Goal: Find specific page/section: Find specific page/section

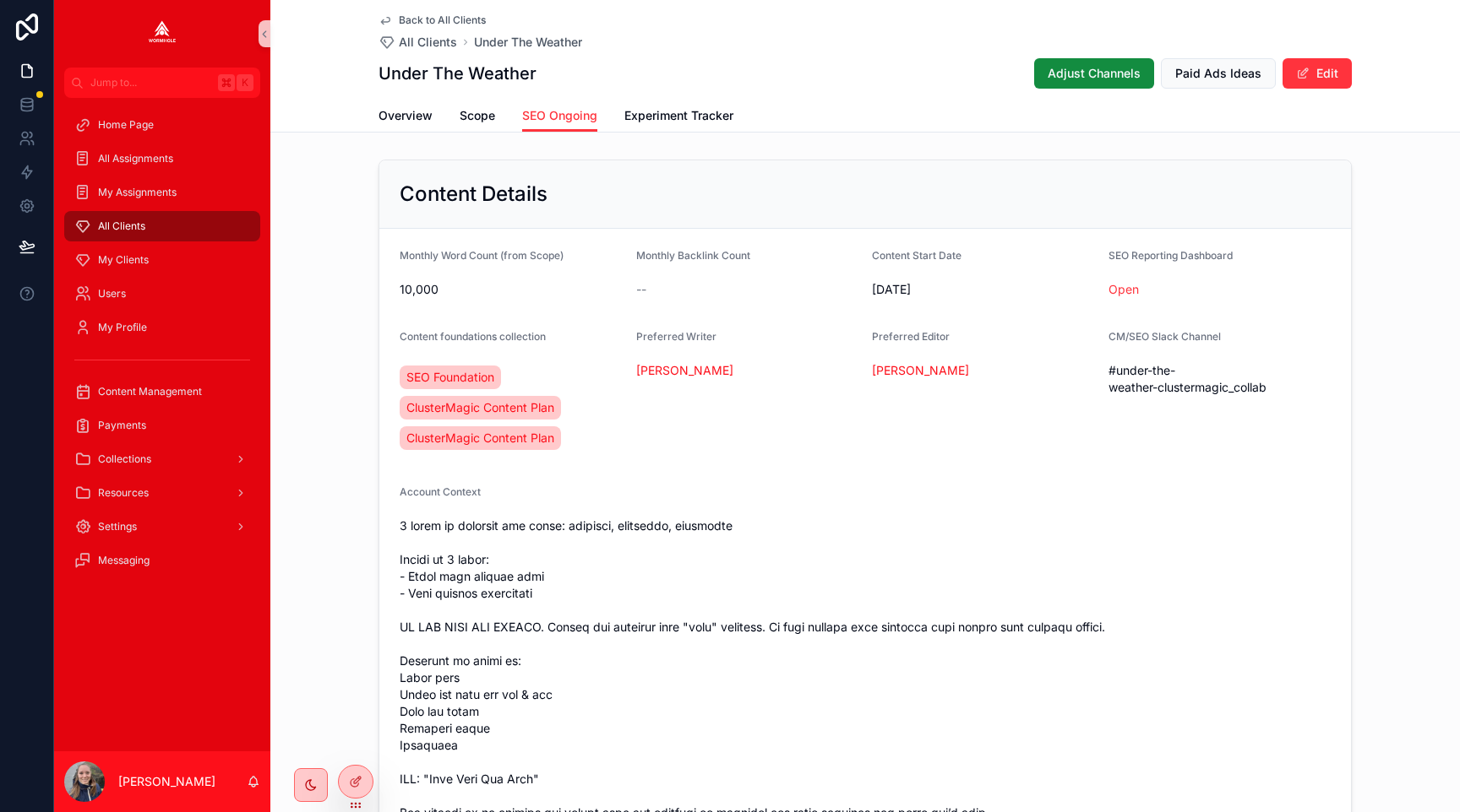
scroll to position [0, 573]
click at [177, 421] on div "Payments" at bounding box center [162, 425] width 176 height 27
